Goal: Navigation & Orientation: Understand site structure

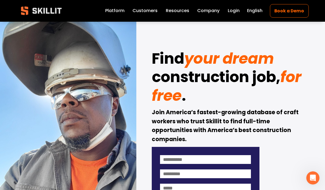
click at [218, 9] on link "Company" at bounding box center [208, 11] width 22 height 8
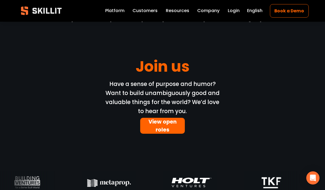
scroll to position [1629, 0]
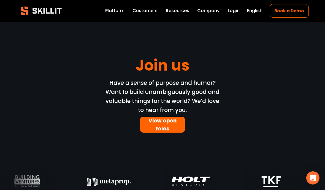
click at [140, 8] on link "Customers" at bounding box center [144, 11] width 25 height 8
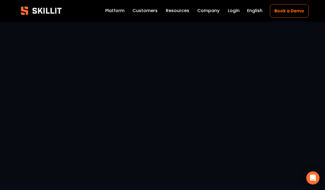
click at [123, 10] on link "Platform" at bounding box center [114, 11] width 19 height 8
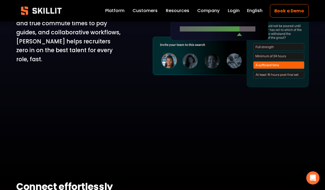
scroll to position [883, 0]
